Goal: Use online tool/utility: Use online tool/utility

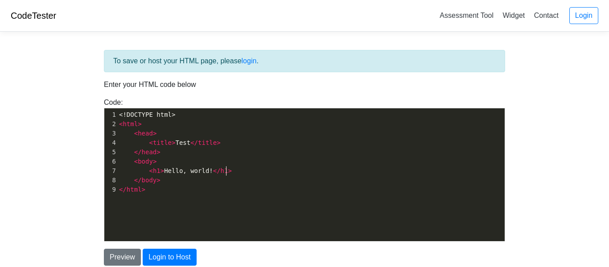
scroll to position [3, 0]
click at [236, 170] on pre "< h1 > Hello, world! </ h1 >" at bounding box center [311, 170] width 388 height 9
click at [122, 256] on button "Preview" at bounding box center [122, 257] width 37 height 17
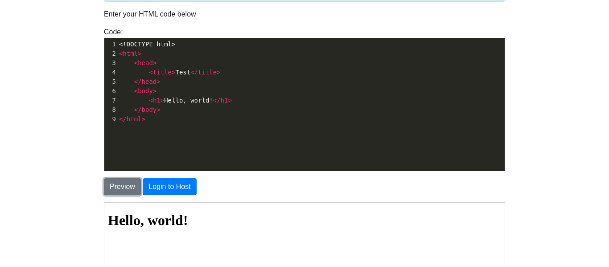
scroll to position [70, 0]
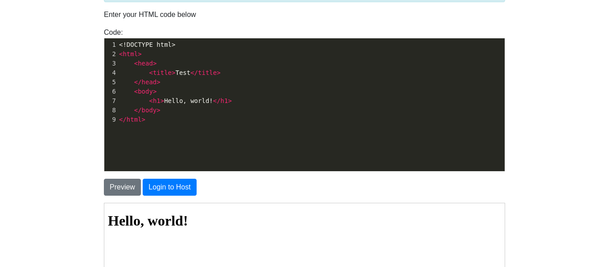
click at [149, 99] on span "<" at bounding box center [151, 100] width 4 height 7
type textarea ",c"
type textarea "<c>"
click at [120, 192] on button "Preview" at bounding box center [122, 187] width 37 height 17
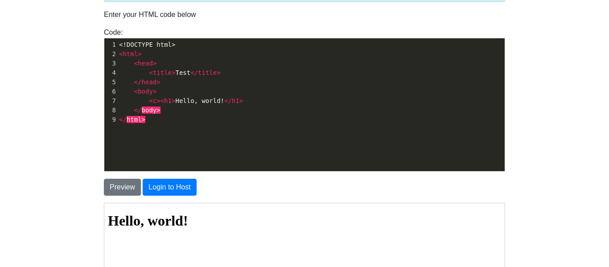
click at [258, 100] on pre "< c >< h1 > Hello, world! </ h1 >" at bounding box center [311, 100] width 388 height 9
type textarea "<c>"
click at [120, 181] on button "Preview" at bounding box center [122, 187] width 37 height 17
click at [248, 102] on pre "< c >< h1 > Hello, world! </ h1 >< c >" at bounding box center [311, 100] width 388 height 9
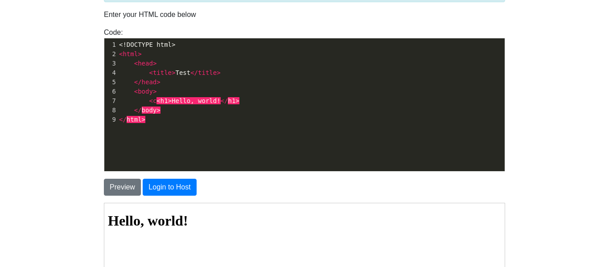
type textarea "<c>"
type textarea "<c/"
type textarea "/c>"
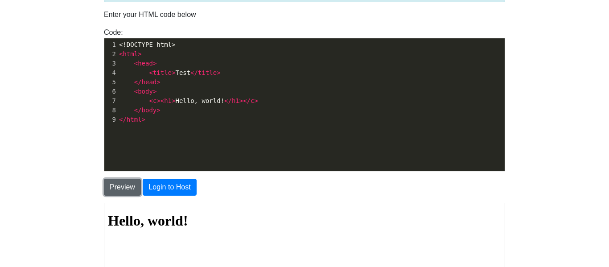
click at [128, 187] on button "Preview" at bounding box center [122, 187] width 37 height 17
click at [121, 193] on button "Preview" at bounding box center [122, 187] width 37 height 17
click at [116, 186] on button "Preview" at bounding box center [122, 187] width 37 height 17
click at [116, 188] on button "Preview" at bounding box center [122, 187] width 37 height 17
click at [262, 98] on pre "< c >< h1 > Hello, world! </ h1 ></ c >" at bounding box center [311, 100] width 388 height 9
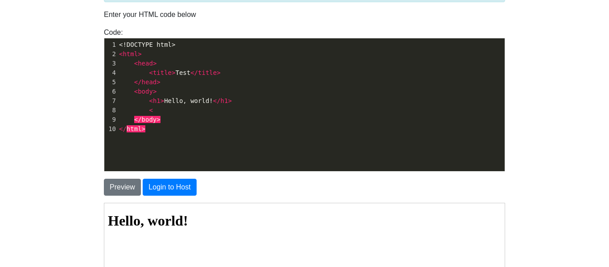
scroll to position [3, 7]
type textarea "<p6?"
type textarea "/"
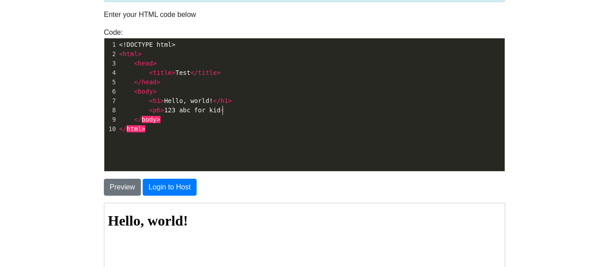
type textarea "> 123 abc for kid<["
type textarea "p6>"
click at [122, 183] on button "Preview" at bounding box center [122, 187] width 37 height 17
click at [229, 109] on span "p6" at bounding box center [228, 110] width 8 height 7
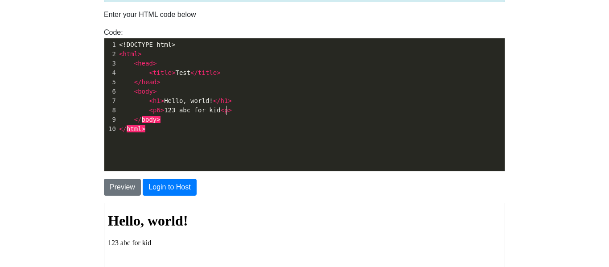
type textarea "1"
click at [123, 188] on button "Preview" at bounding box center [122, 187] width 37 height 17
click at [119, 186] on button "Preview" at bounding box center [122, 187] width 37 height 17
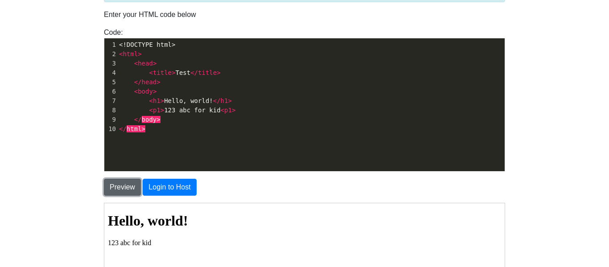
click at [127, 195] on button "Preview" at bounding box center [122, 187] width 37 height 17
click at [122, 184] on button "Preview" at bounding box center [122, 187] width 37 height 17
click at [124, 187] on button "Preview" at bounding box center [122, 187] width 37 height 17
click at [119, 189] on button "Preview" at bounding box center [122, 187] width 37 height 17
click at [161, 110] on span ">" at bounding box center [163, 110] width 4 height 7
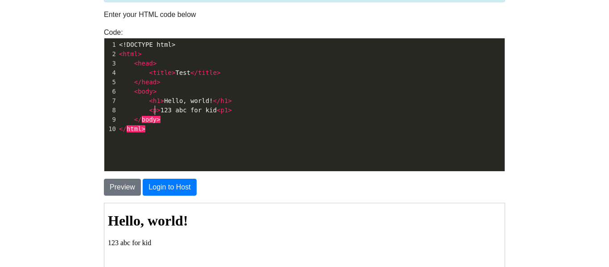
click at [228, 114] on span ">" at bounding box center [230, 110] width 4 height 7
click at [241, 116] on pre "</ body >" at bounding box center [311, 119] width 388 height 9
click at [240, 113] on pre "< p > 123 abc for kid < p >" at bounding box center [311, 110] width 388 height 9
type textarea "<h6?t"
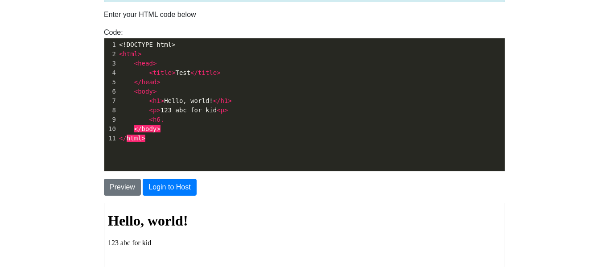
type textarea "."
type textarea ">321"
type textarea "321 go for a run </h1"
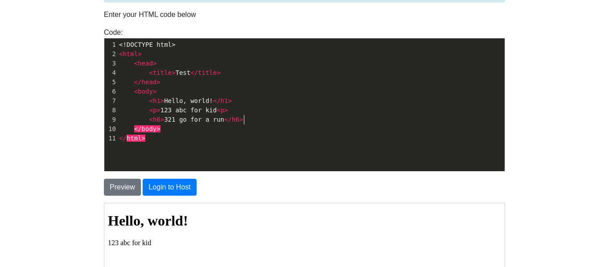
scroll to position [3, 7]
type textarea "6>"
click at [121, 180] on button "Preview" at bounding box center [122, 187] width 37 height 17
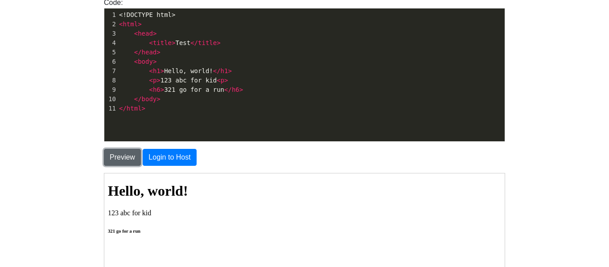
scroll to position [101, 0]
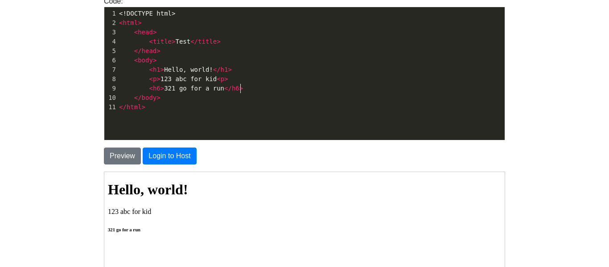
click at [239, 86] on span "h6" at bounding box center [236, 88] width 8 height 7
type textarea "3"
click at [161, 86] on span ">" at bounding box center [163, 88] width 4 height 7
type textarea "3"
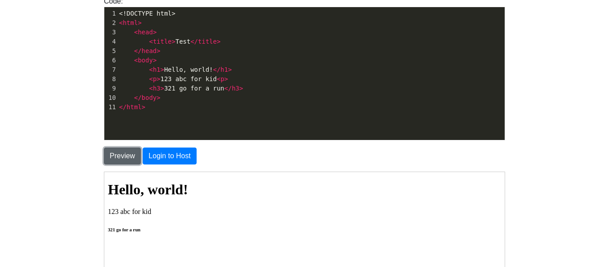
click at [125, 148] on button "Preview" at bounding box center [122, 156] width 37 height 17
click at [157, 88] on span "h3" at bounding box center [157, 88] width 8 height 7
type textarea "1"
click at [242, 89] on span ">" at bounding box center [242, 88] width 4 height 7
type textarea "3"
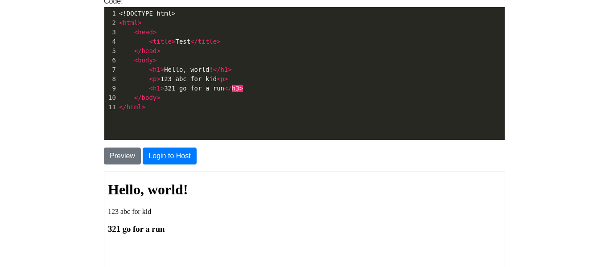
click at [161, 90] on span ">" at bounding box center [163, 88] width 4 height 7
type textarea "3"
click at [121, 148] on button "Preview" at bounding box center [122, 156] width 37 height 17
click at [121, 149] on button "Preview" at bounding box center [122, 156] width 37 height 17
click at [72, 123] on body "CodeTester Assessment Tool Widget Contact Login To save or host your HTML page,…" at bounding box center [304, 154] width 609 height 510
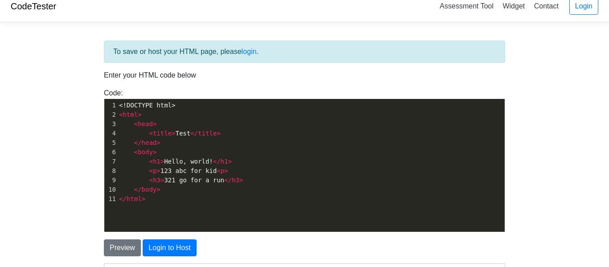
scroll to position [0, 0]
